Goal: Information Seeking & Learning: Check status

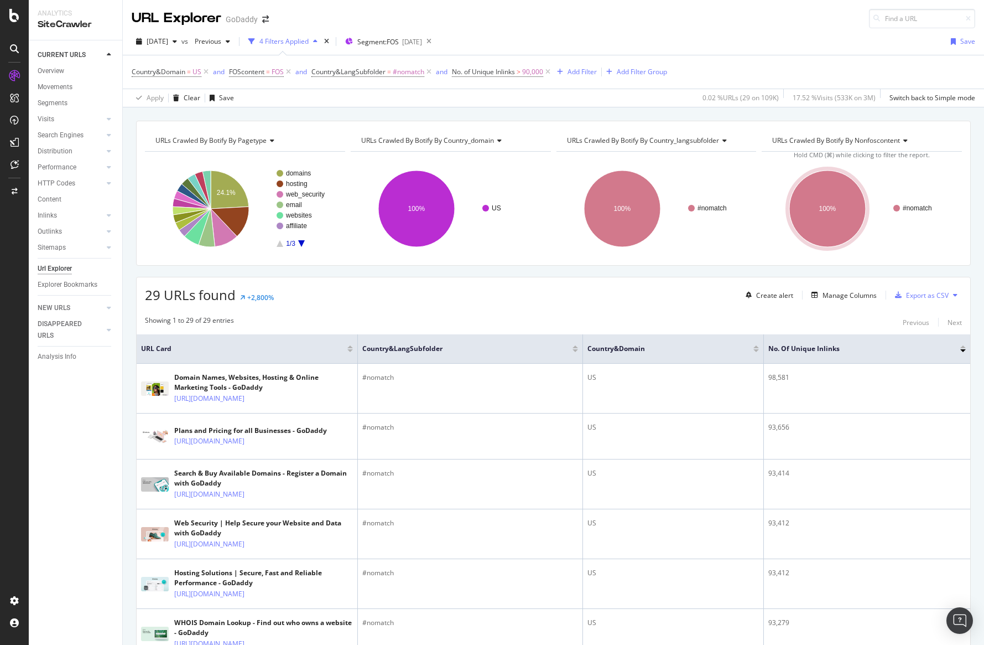
scroll to position [301, 0]
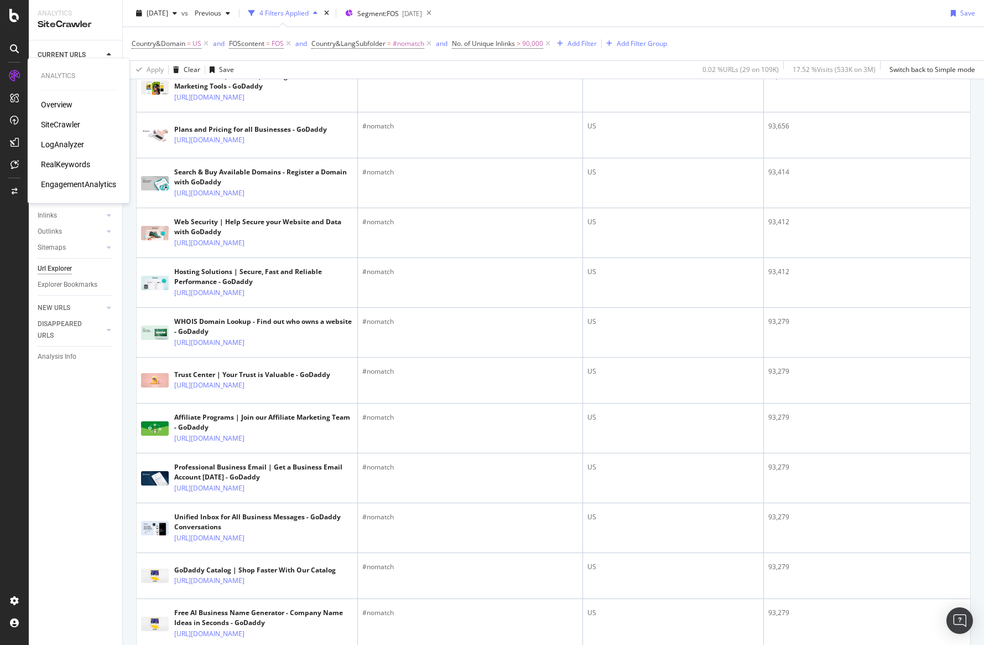
click at [60, 145] on div "LogAnalyzer" at bounding box center [62, 144] width 43 height 11
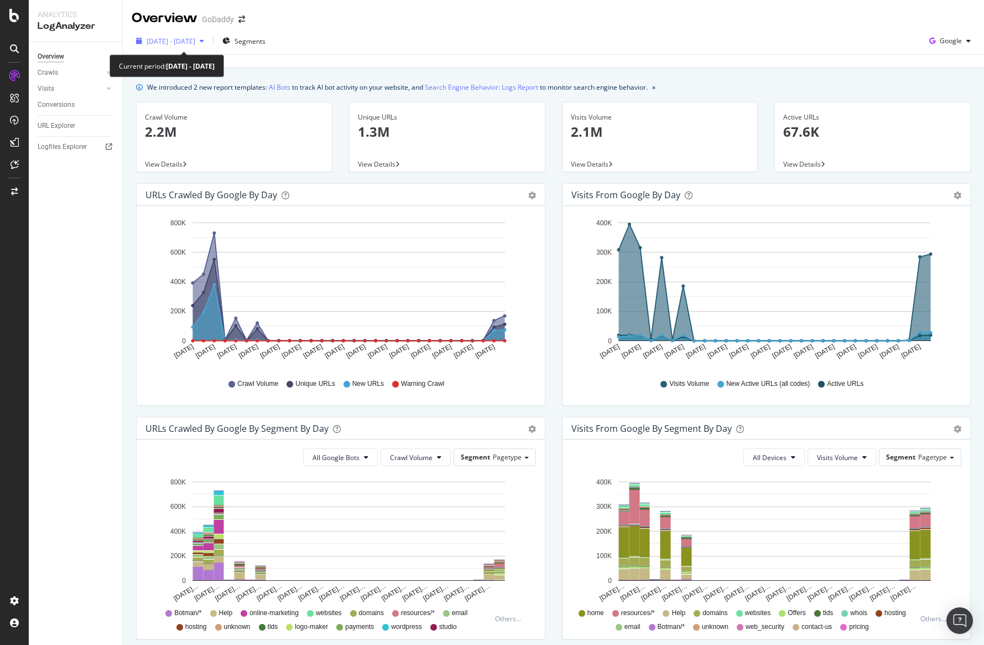
click at [195, 40] on span "[DATE] - [DATE]" at bounding box center [171, 41] width 49 height 9
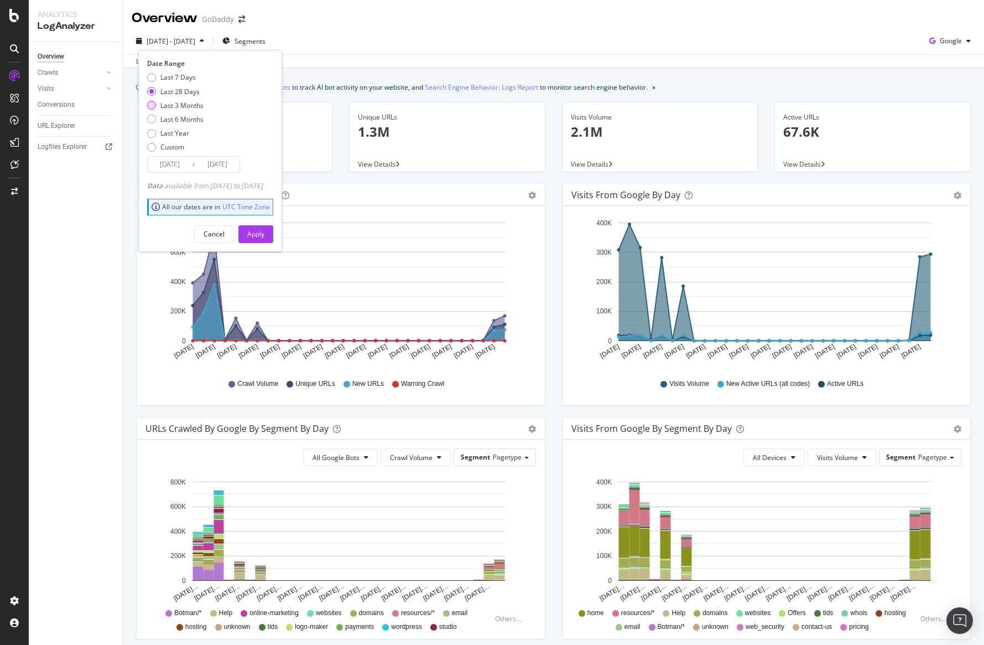
click at [196, 101] on div "Last 3 Months" at bounding box center [181, 105] width 43 height 9
type input "[DATE]"
click at [273, 238] on button "Apply" at bounding box center [255, 234] width 35 height 18
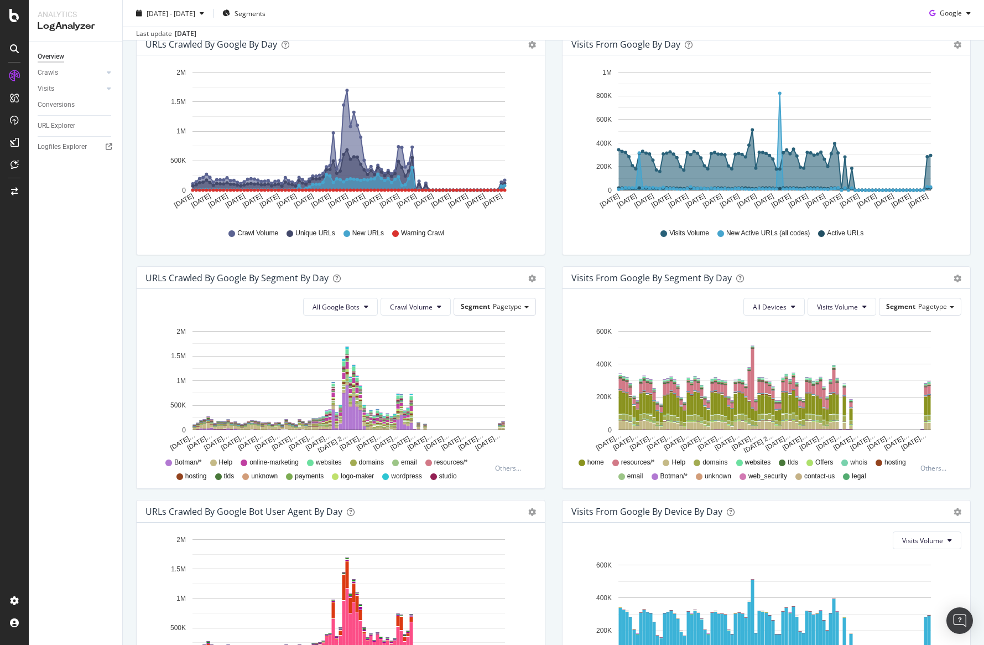
scroll to position [145, 0]
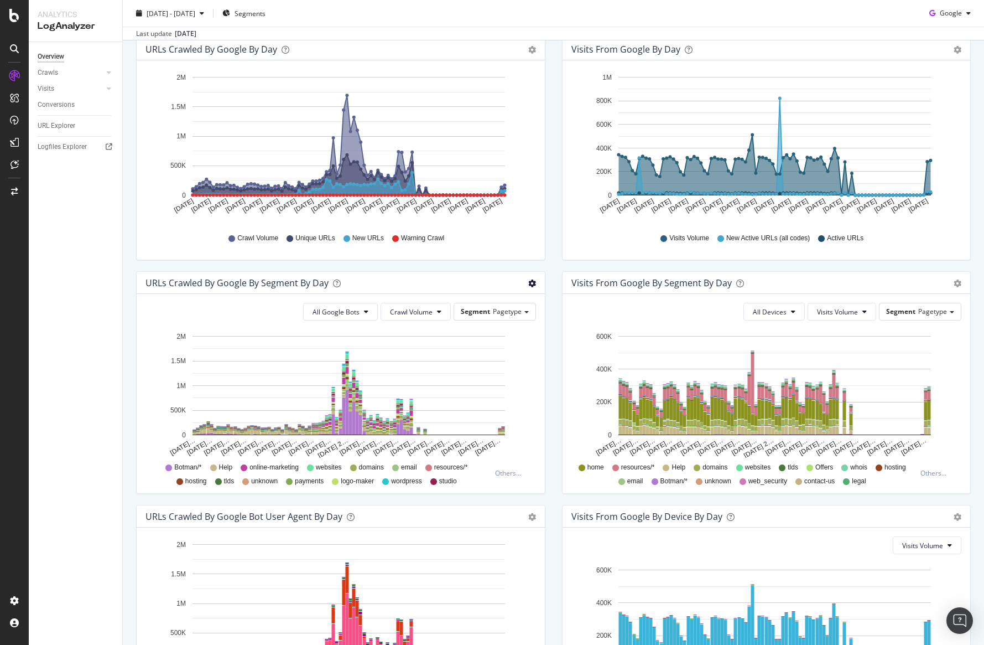
click at [532, 54] on icon "gear" at bounding box center [532, 50] width 8 height 8
click at [514, 331] on span "Table" at bounding box center [495, 328] width 98 height 17
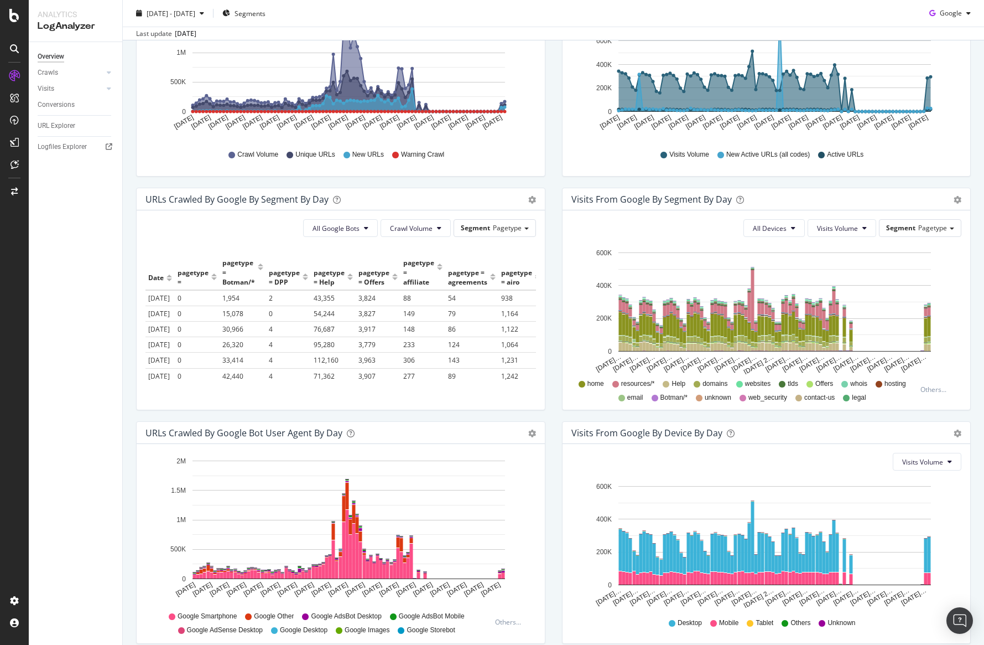
scroll to position [230, 0]
drag, startPoint x: 511, startPoint y: 226, endPoint x: 513, endPoint y: 244, distance: 17.8
click at [511, 226] on span "Timeline (by Value)" at bounding box center [495, 222] width 98 height 17
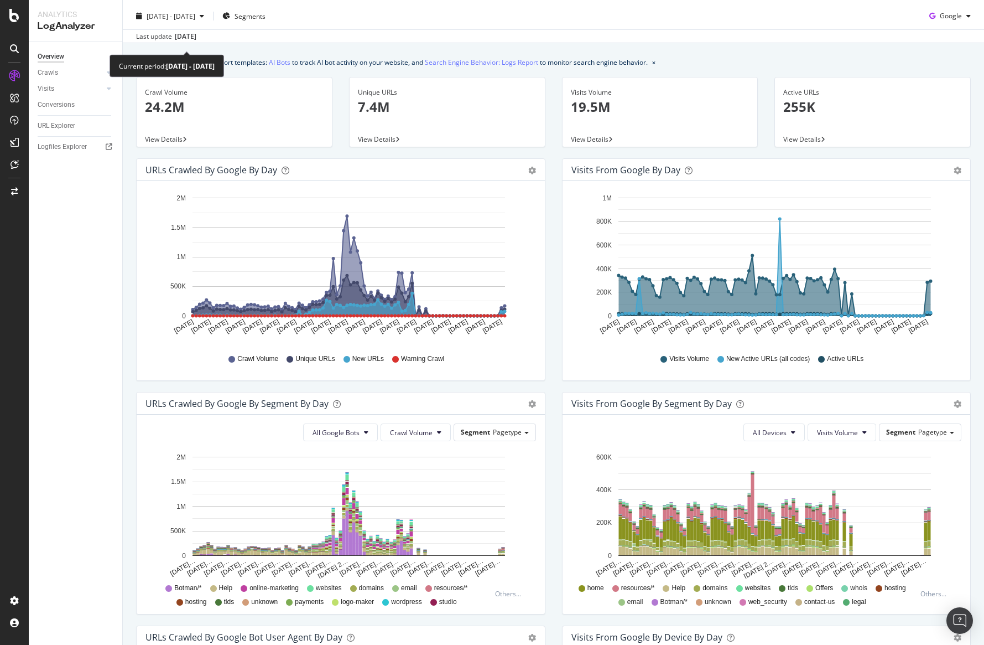
scroll to position [0, 0]
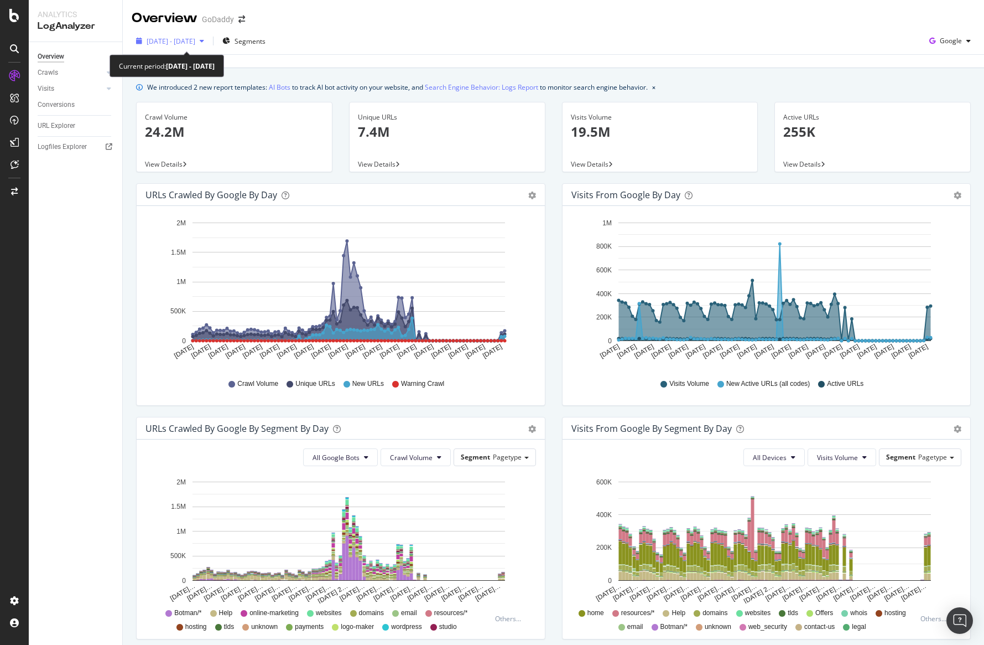
click at [174, 40] on span "[DATE] - [DATE]" at bounding box center [171, 41] width 49 height 9
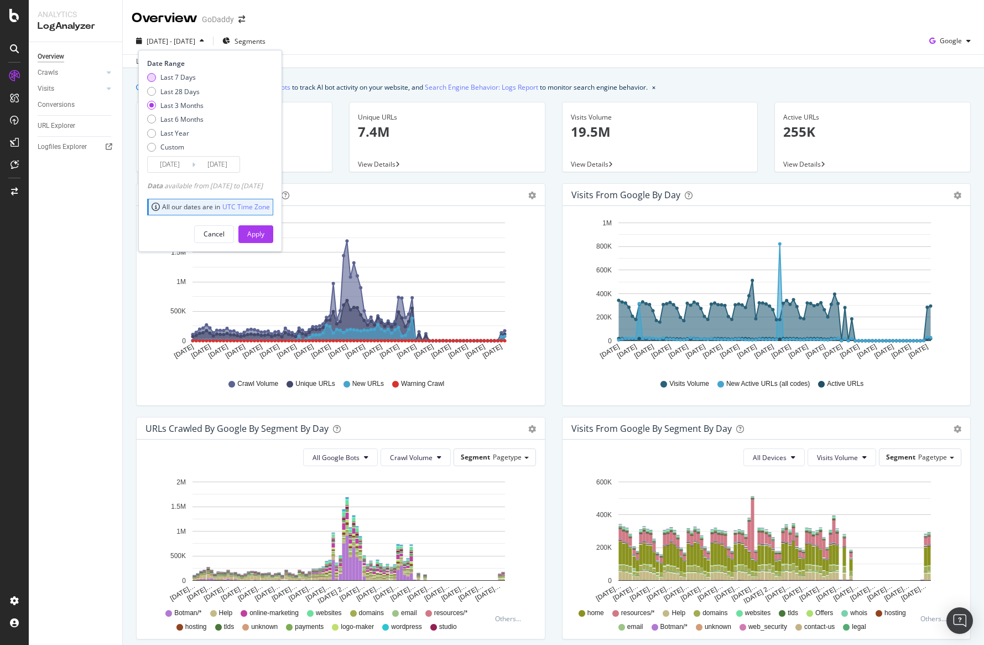
click at [173, 78] on div "Last 7 Days" at bounding box center [177, 76] width 35 height 9
type input "[DATE]"
click at [264, 234] on div "Apply" at bounding box center [255, 233] width 17 height 9
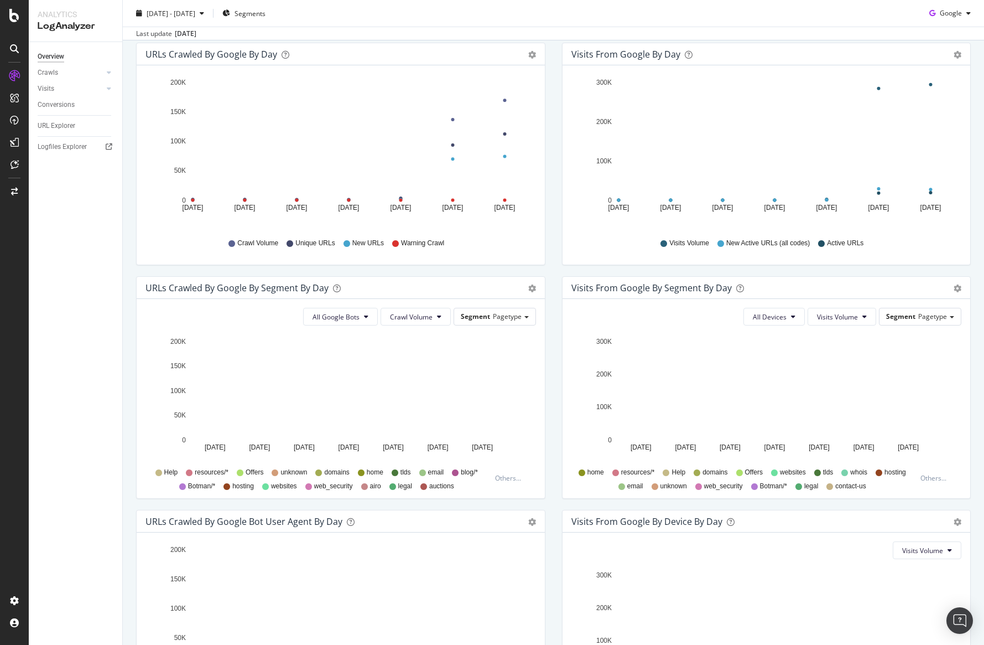
scroll to position [137, 0]
